Goal: Transaction & Acquisition: Purchase product/service

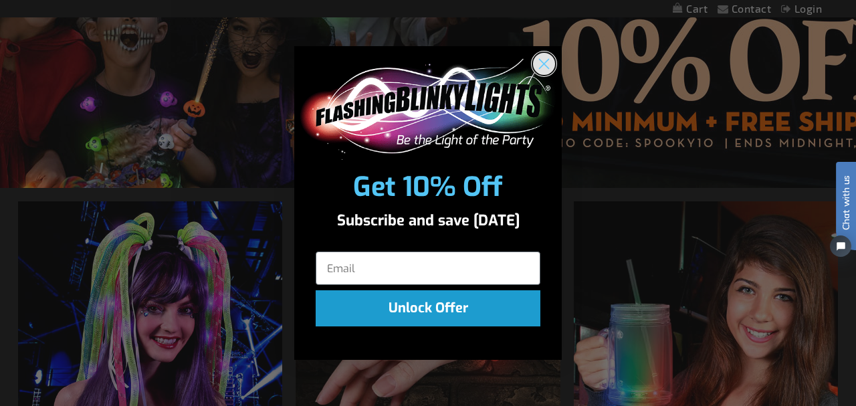
click at [544, 68] on circle "Close dialog" at bounding box center [544, 64] width 22 height 22
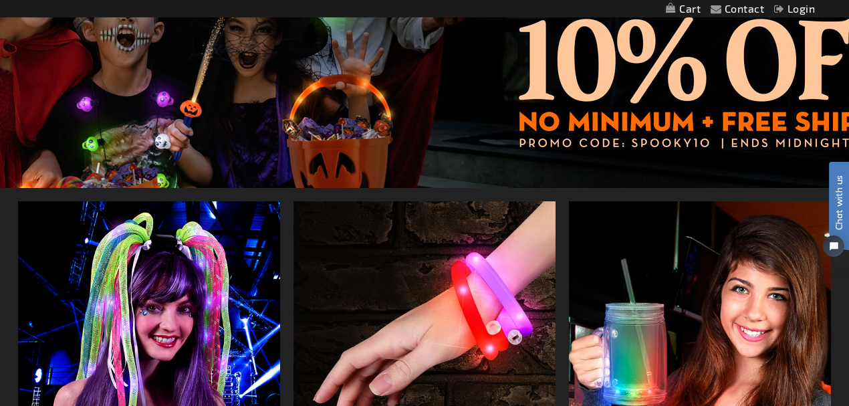
click at [630, 143] on div at bounding box center [424, 21] width 849 height 334
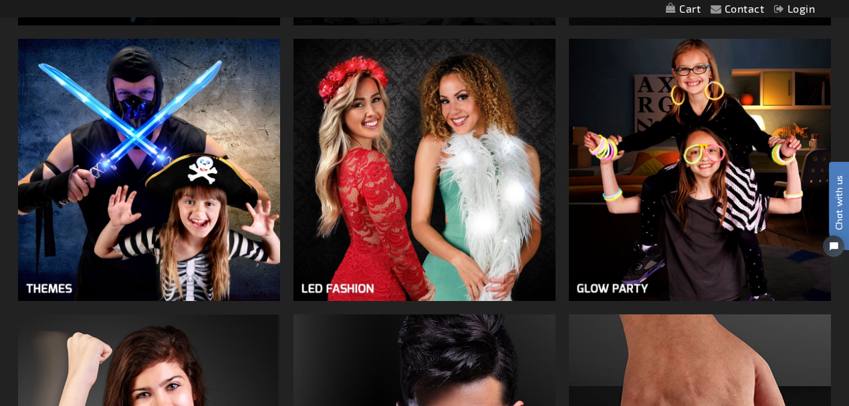
scroll to position [957, 0]
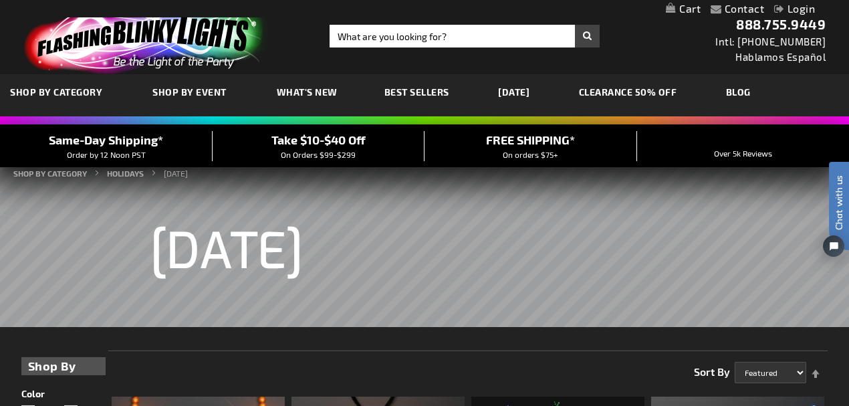
drag, startPoint x: 851, startPoint y: 134, endPoint x: 827, endPoint y: 17, distance: 119.6
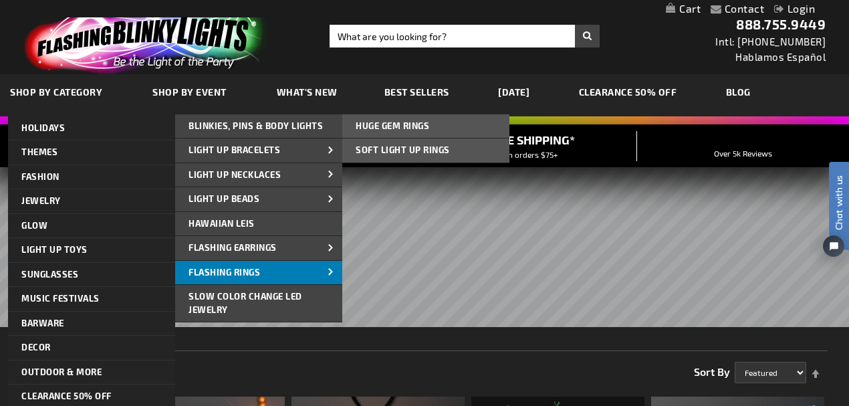
click at [223, 270] on span "Flashing Rings" at bounding box center [225, 272] width 72 height 11
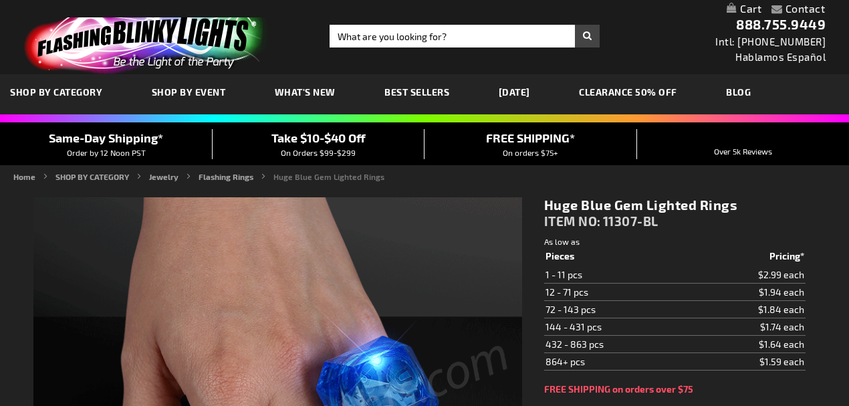
scroll to position [178, 0]
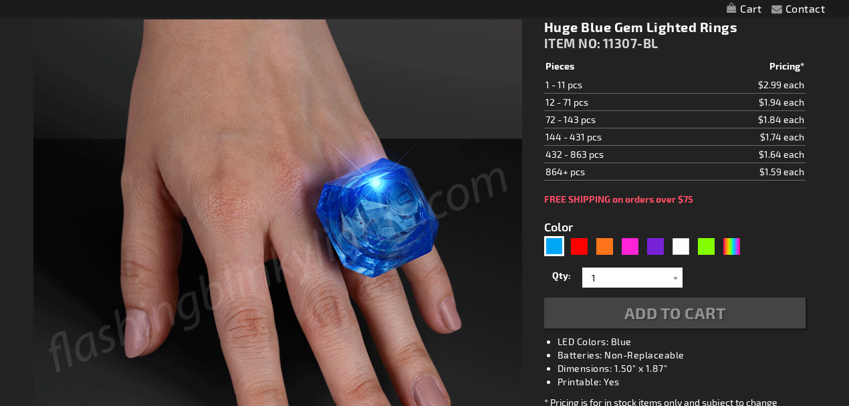
type input "5629"
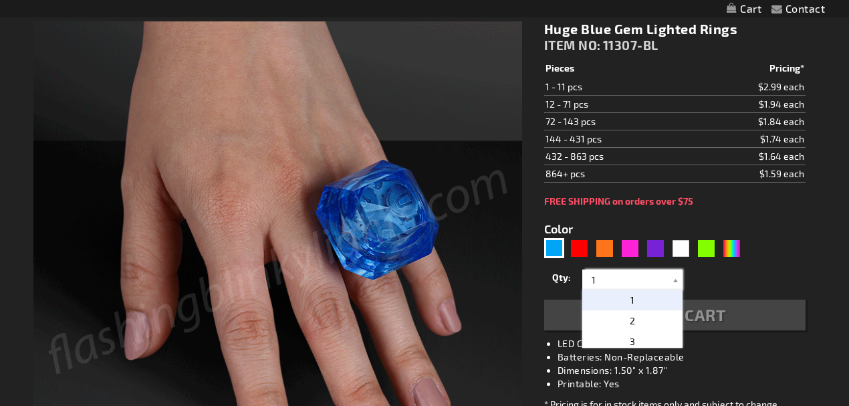
click at [651, 274] on input "1" at bounding box center [634, 280] width 97 height 20
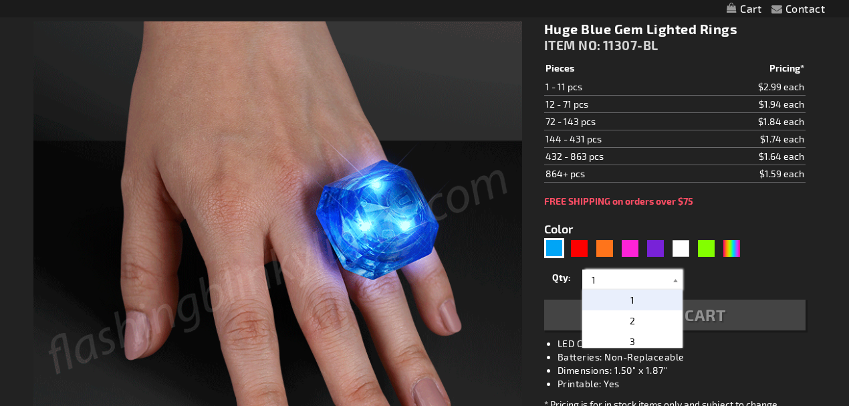
click at [625, 271] on input "1" at bounding box center [634, 280] width 97 height 20
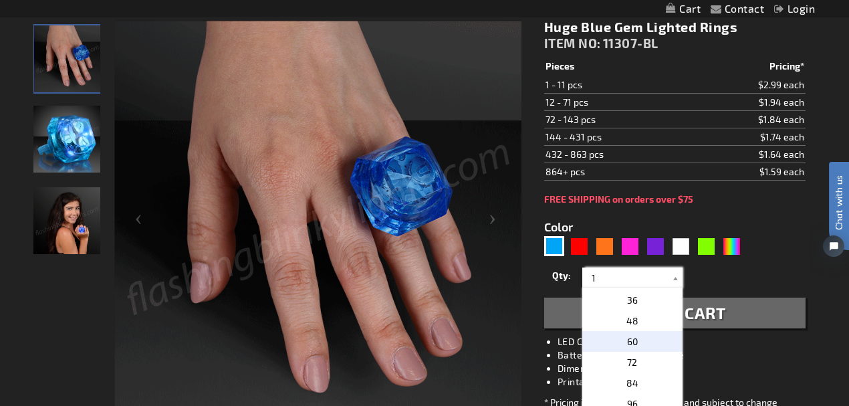
scroll to position [0, 0]
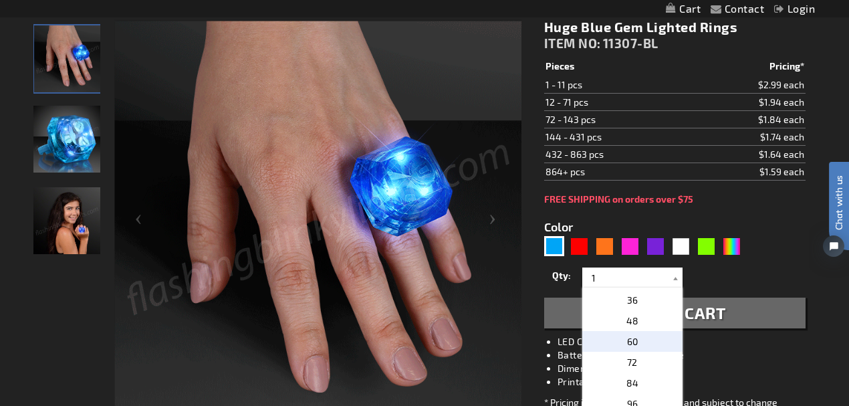
click at [630, 338] on span "60" at bounding box center [632, 341] width 11 height 11
type input "60"
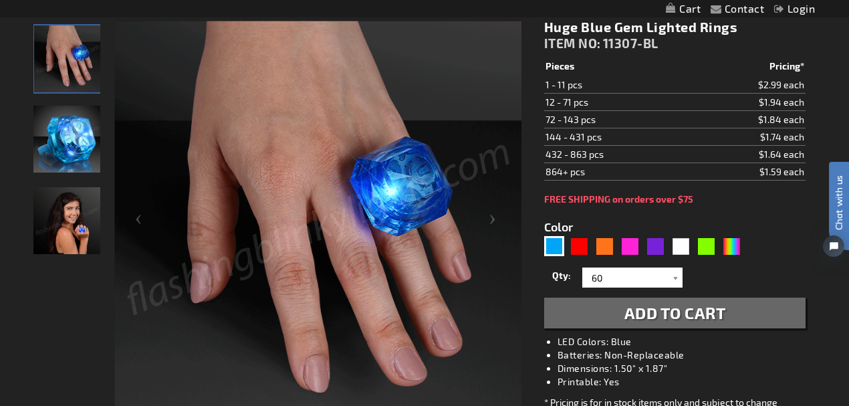
click at [661, 316] on span "Add to Cart" at bounding box center [676, 312] width 102 height 19
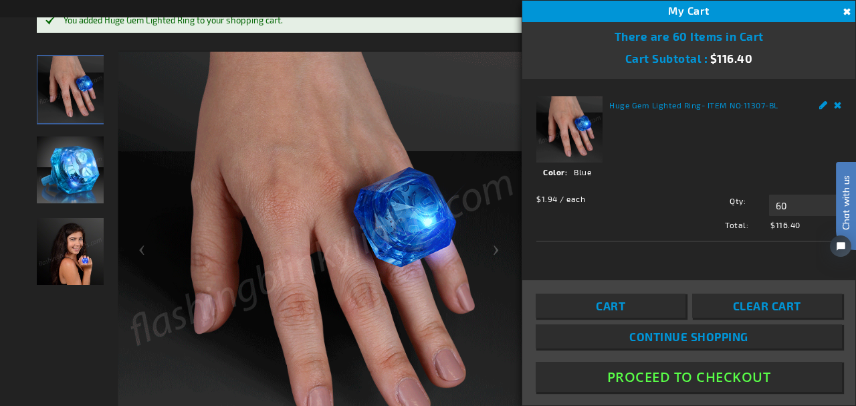
click at [475, 21] on div "You added Huge Gem Lighted Ring to your shopping cart." at bounding box center [435, 20] width 742 height 11
